Goal: Information Seeking & Learning: Find specific fact

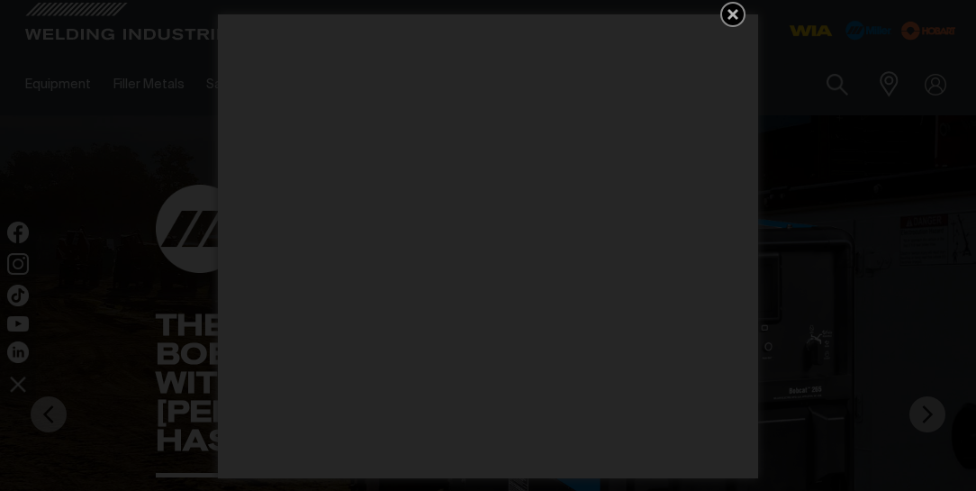
click at [735, 11] on icon "Get 5 WIA Welding Guides Free!" at bounding box center [733, 14] width 11 height 11
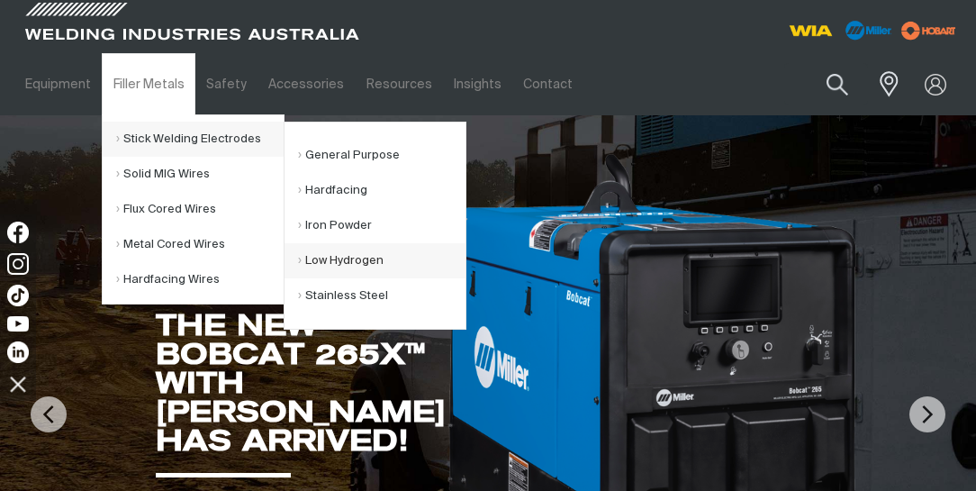
click at [370, 259] on link "Low Hydrogen" at bounding box center [382, 260] width 168 height 35
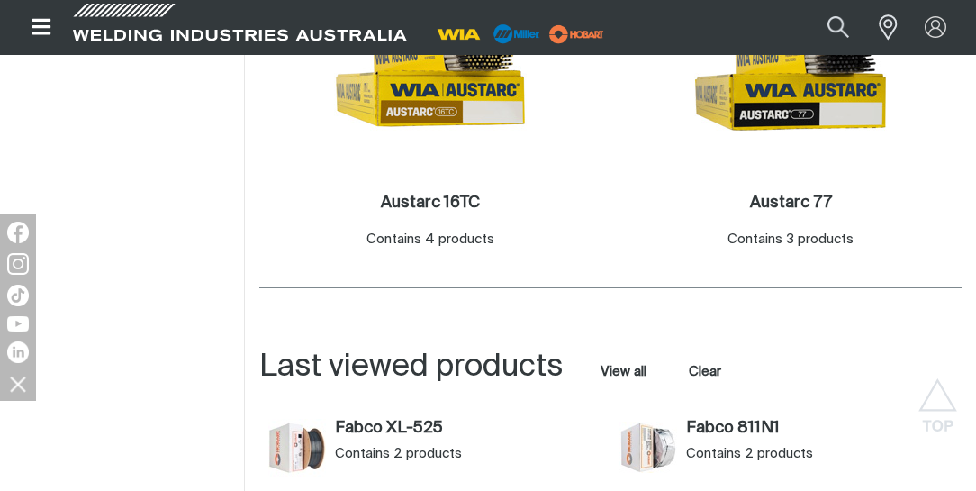
scroll to position [566, 0]
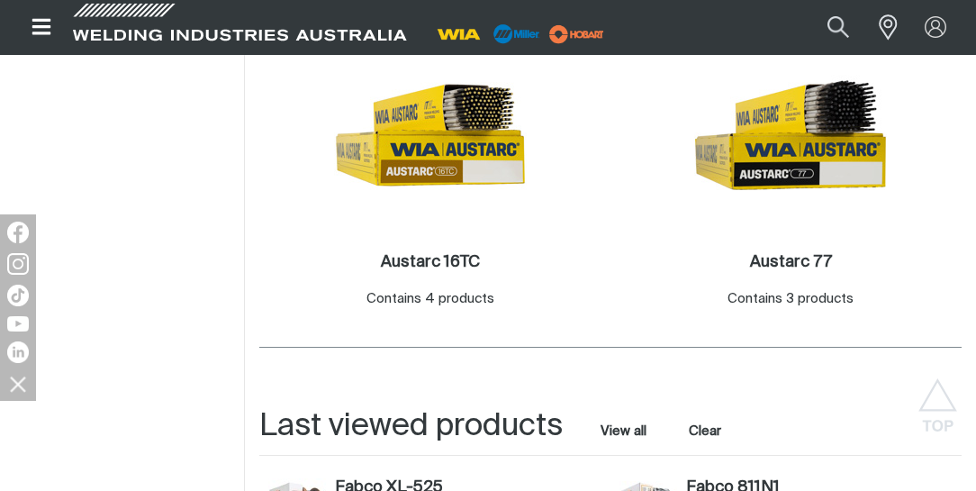
click at [434, 260] on h2 "Austarc 16TC ." at bounding box center [430, 262] width 99 height 16
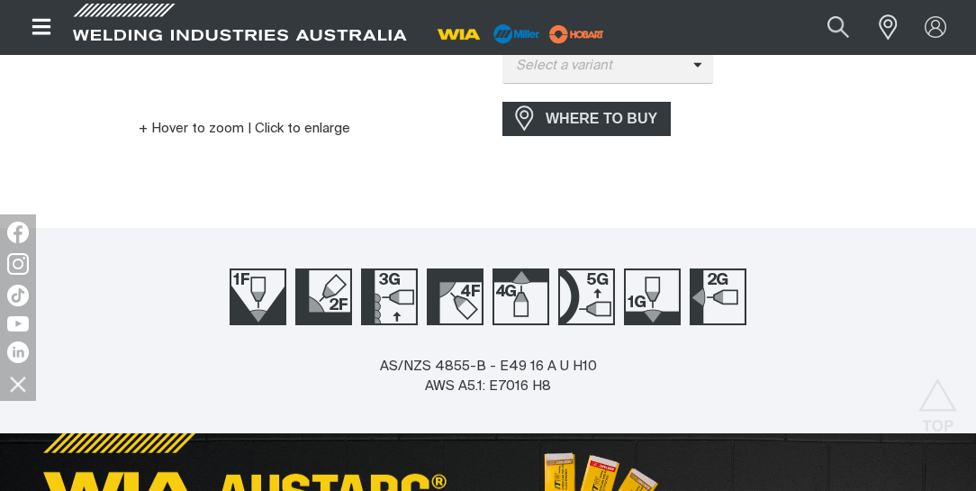
scroll to position [360, 0]
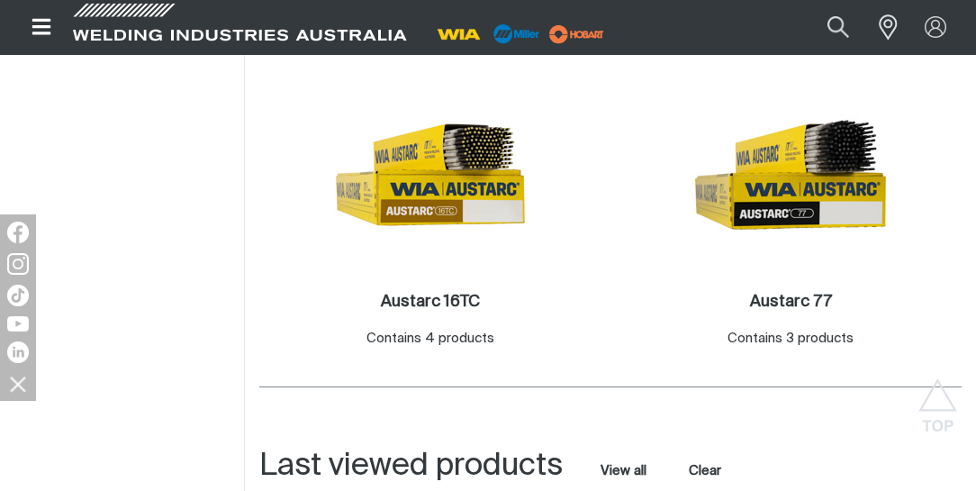
scroll to position [566, 0]
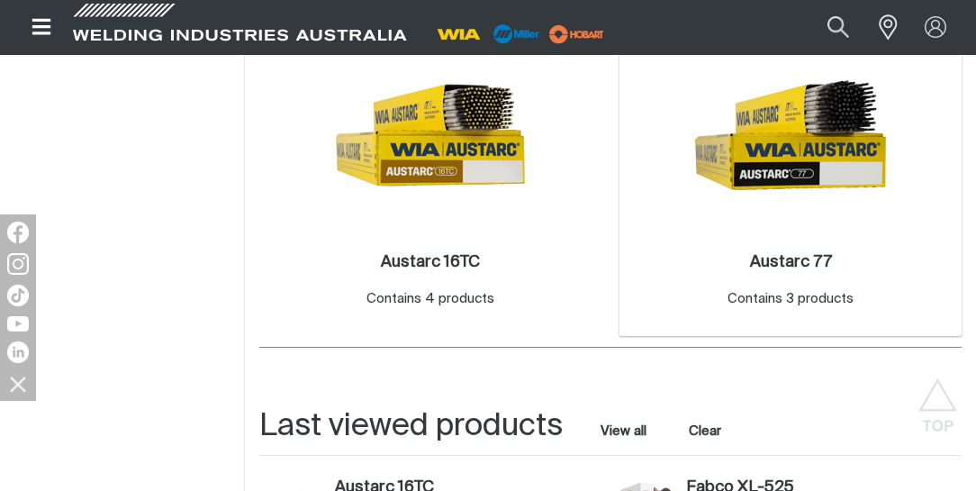
click at [775, 173] on img at bounding box center [790, 135] width 193 height 193
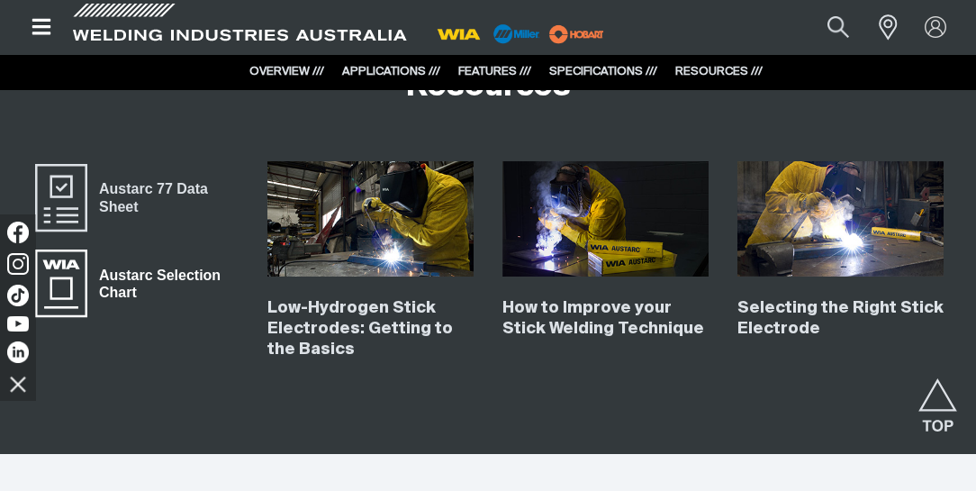
scroll to position [2882, 0]
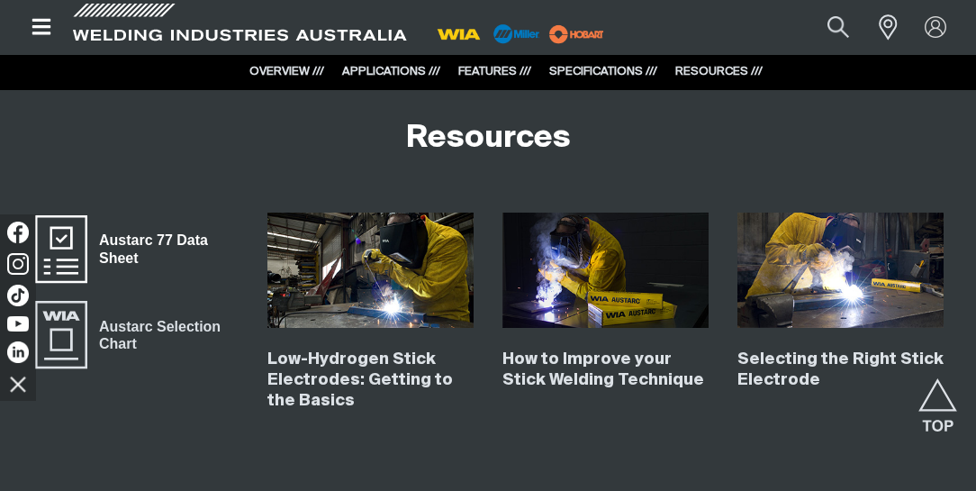
click at [124, 236] on span "Austarc 77 Data Sheet" at bounding box center [162, 249] width 151 height 41
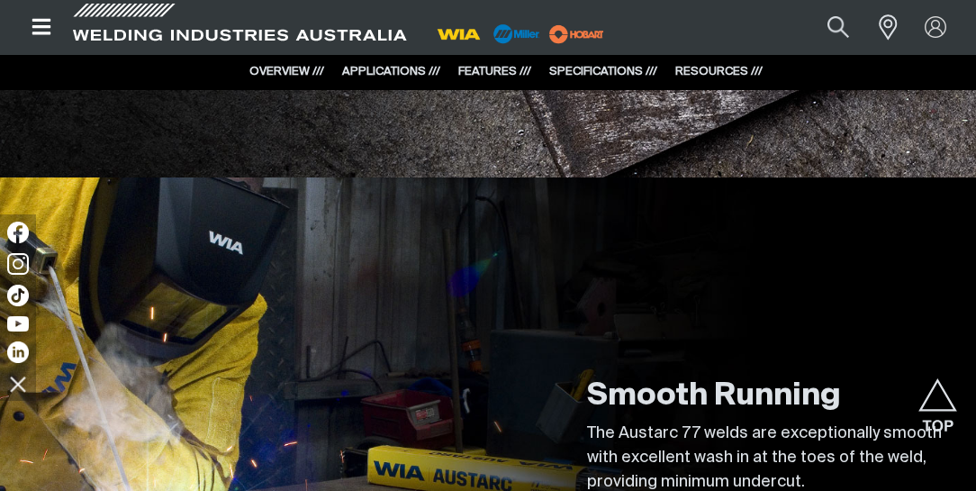
scroll to position [1698, 0]
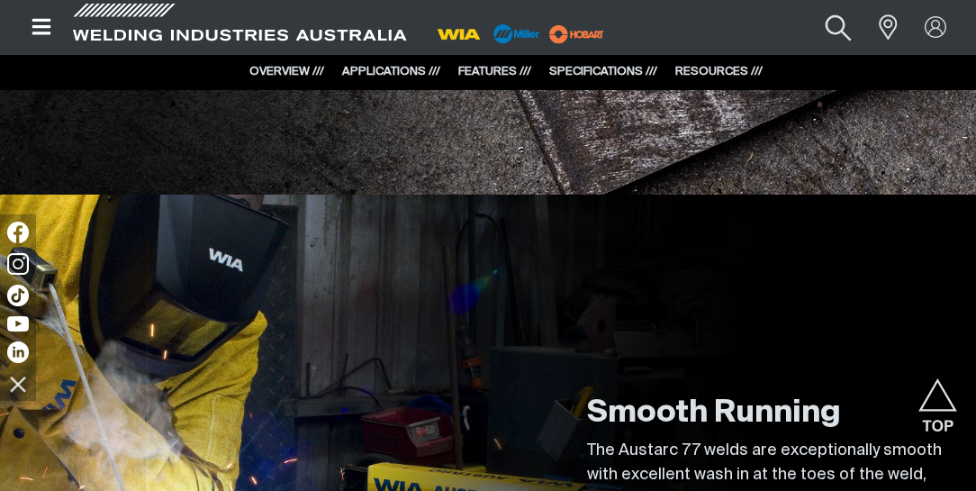
click at [840, 23] on button "Search products" at bounding box center [838, 27] width 73 height 49
click at [734, 31] on input "Search" at bounding box center [729, 27] width 277 height 39
paste input "FabCO® 811N1"
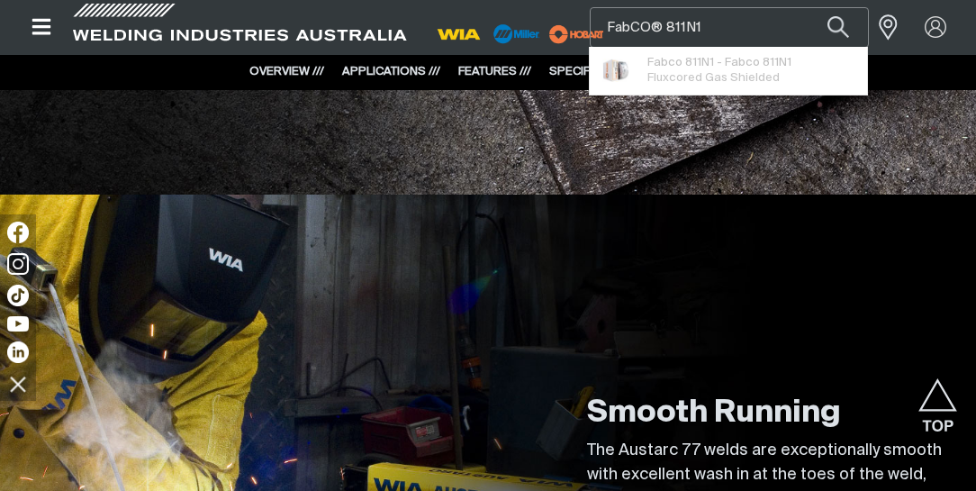
type input "FabCO® 811N1"
click at [808, 7] on button "Search products" at bounding box center [838, 27] width 61 height 41
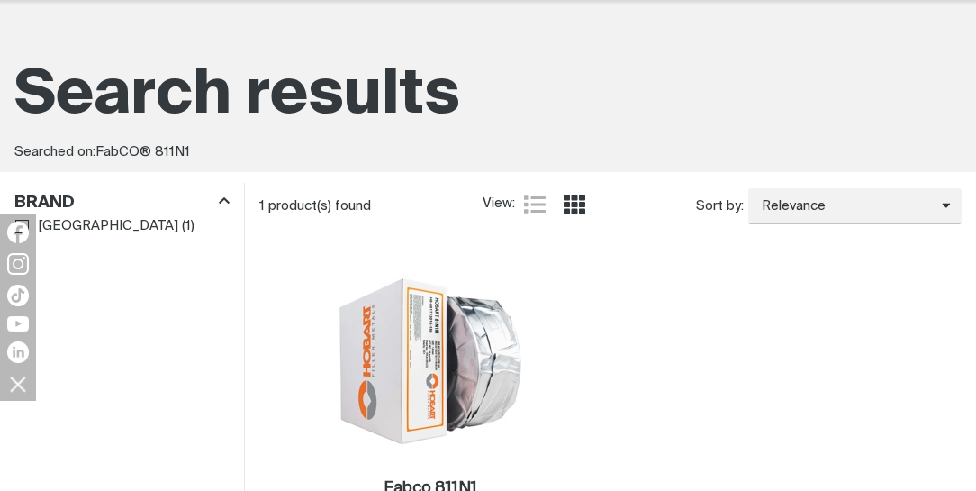
scroll to position [257, 0]
